Goal: Task Accomplishment & Management: Use online tool/utility

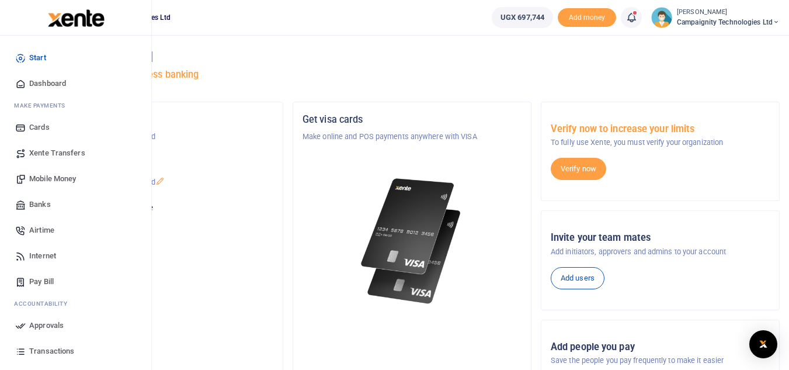
click at [41, 347] on span "Transactions" at bounding box center [51, 351] width 45 height 12
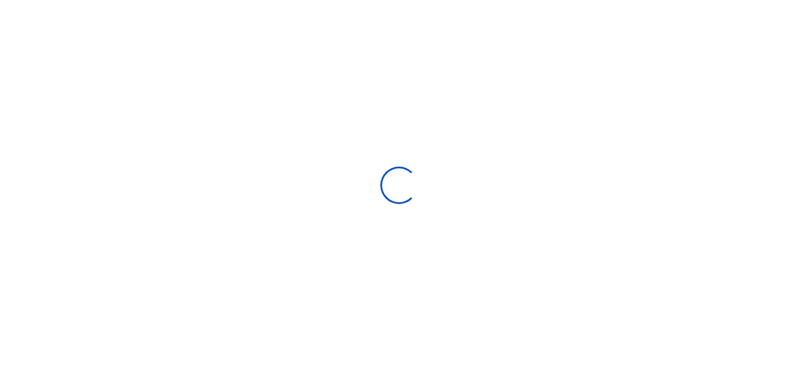
select select
type input "[DATE] - [DATE]"
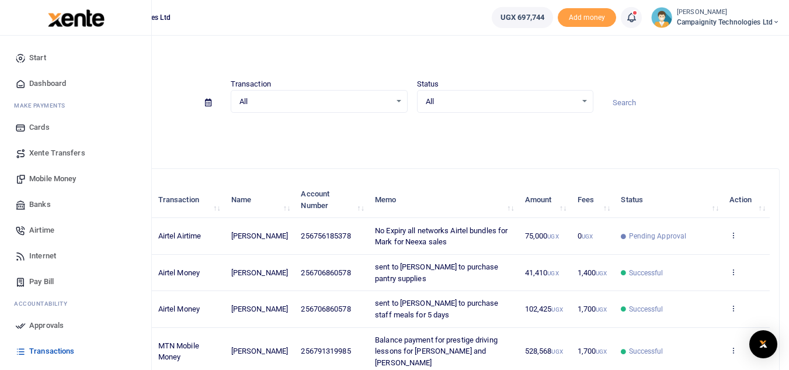
click at [37, 326] on span "Approvals" at bounding box center [46, 325] width 34 height 12
click at [42, 325] on span "Approvals" at bounding box center [46, 325] width 34 height 12
click at [47, 329] on span "Approvals" at bounding box center [46, 325] width 34 height 12
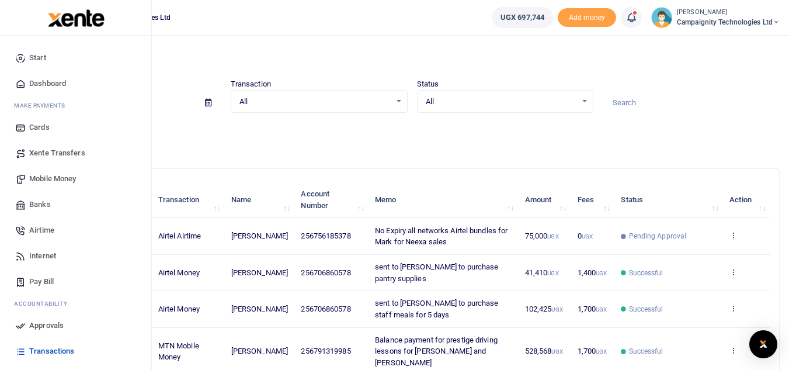
click at [39, 323] on span "Approvals" at bounding box center [46, 325] width 34 height 12
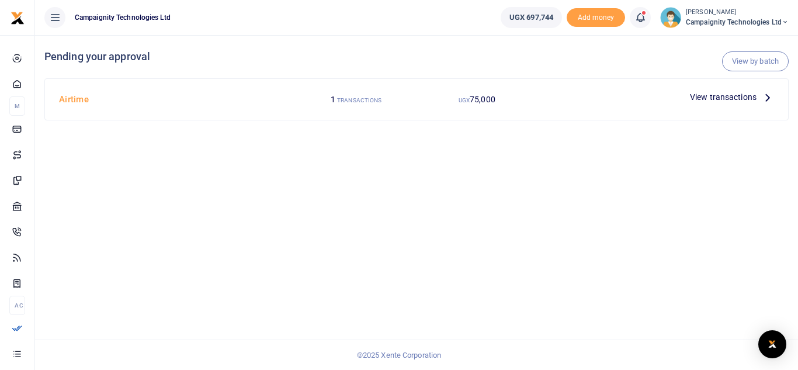
click at [712, 96] on span "View transactions" at bounding box center [723, 96] width 67 height 13
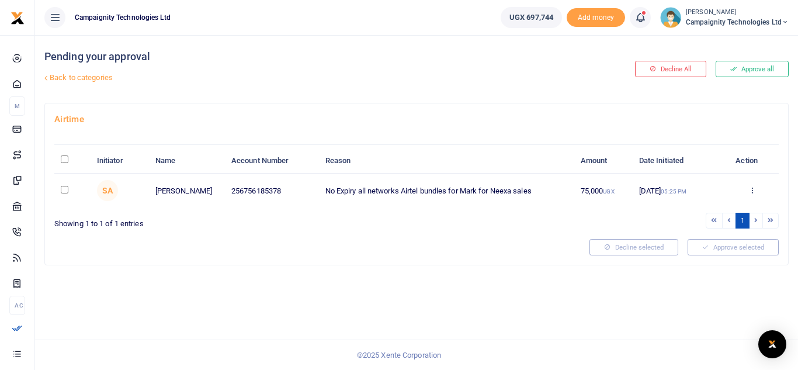
click at [743, 69] on button "Approve all" at bounding box center [751, 69] width 73 height 16
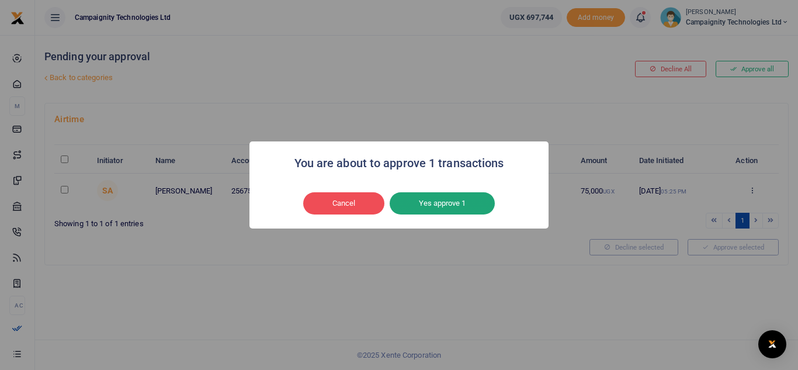
click at [469, 200] on button "Yes approve 1" at bounding box center [441, 203] width 105 height 22
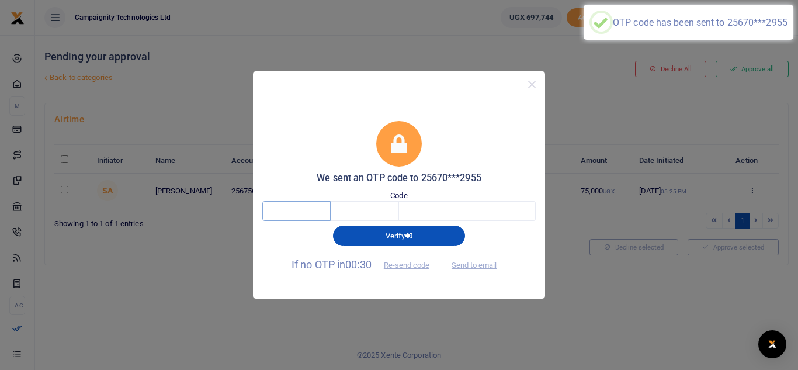
click at [320, 210] on input "text" at bounding box center [296, 211] width 68 height 20
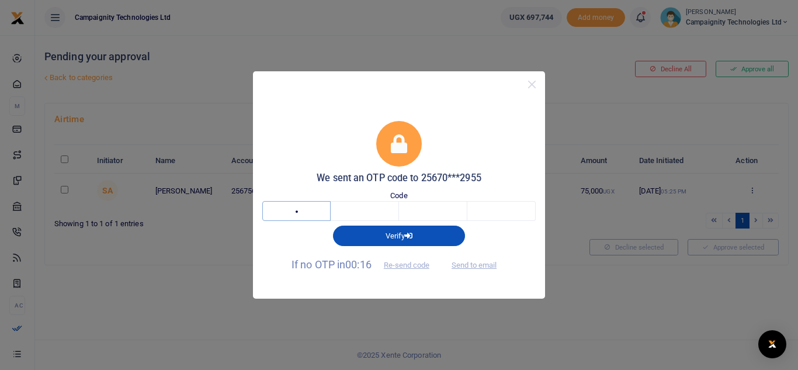
type input "1"
type input "5"
type input "1"
type input "8"
